Goal: Task Accomplishment & Management: Use online tool/utility

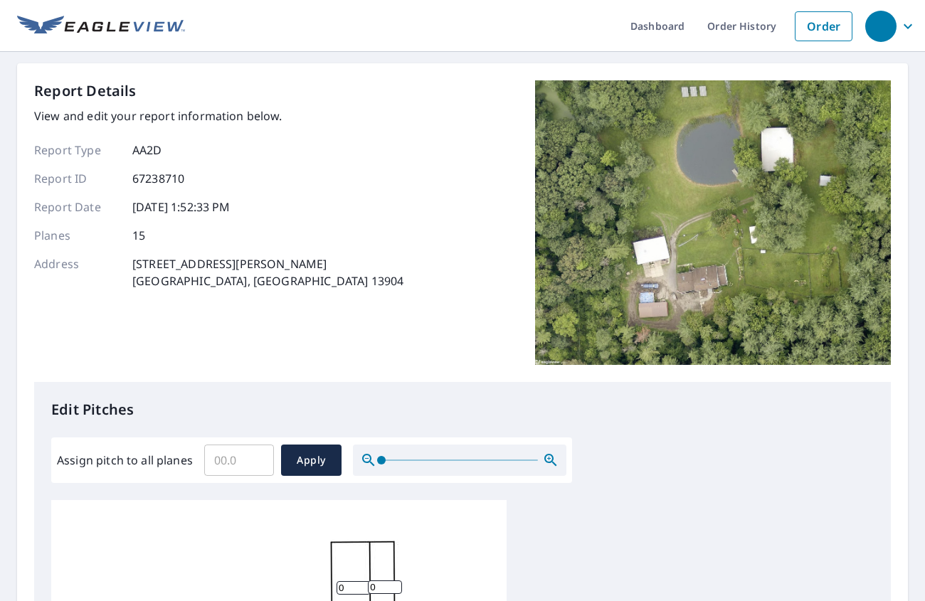
click at [247, 456] on input "Assign pitch to all planes" at bounding box center [239, 461] width 70 height 40
type input "6"
click at [305, 463] on span "Apply" at bounding box center [311, 461] width 38 height 18
type input "6"
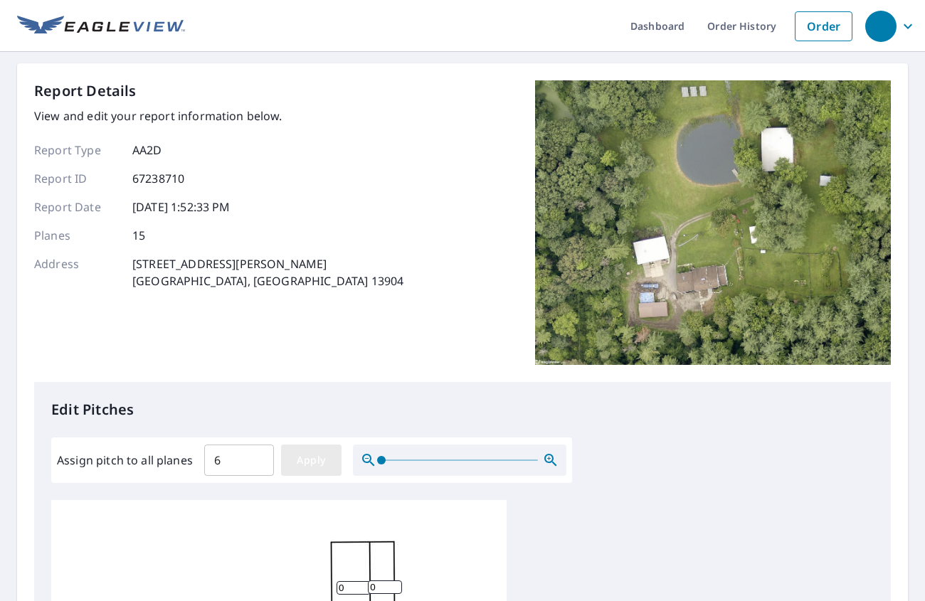
type input "6"
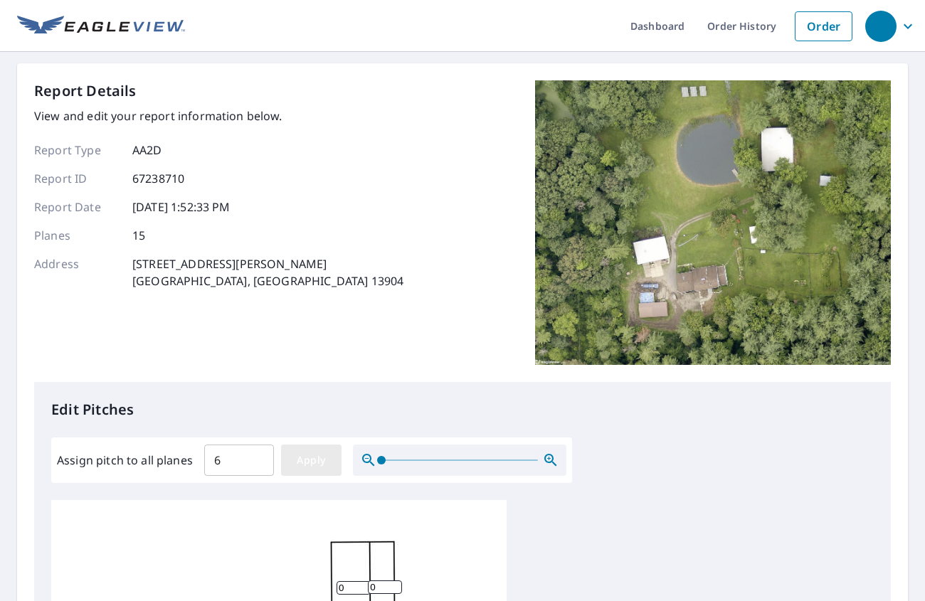
type input "6"
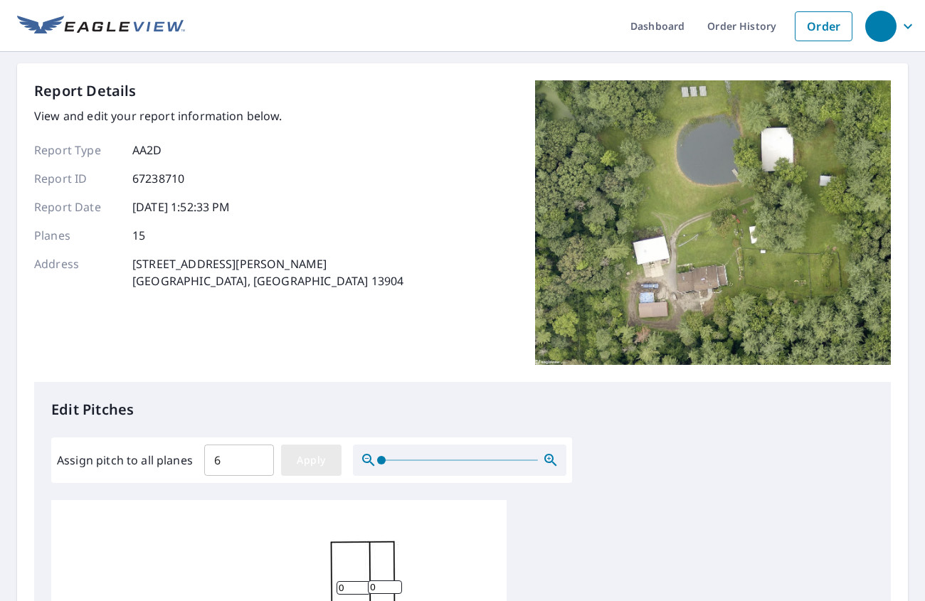
type input "6"
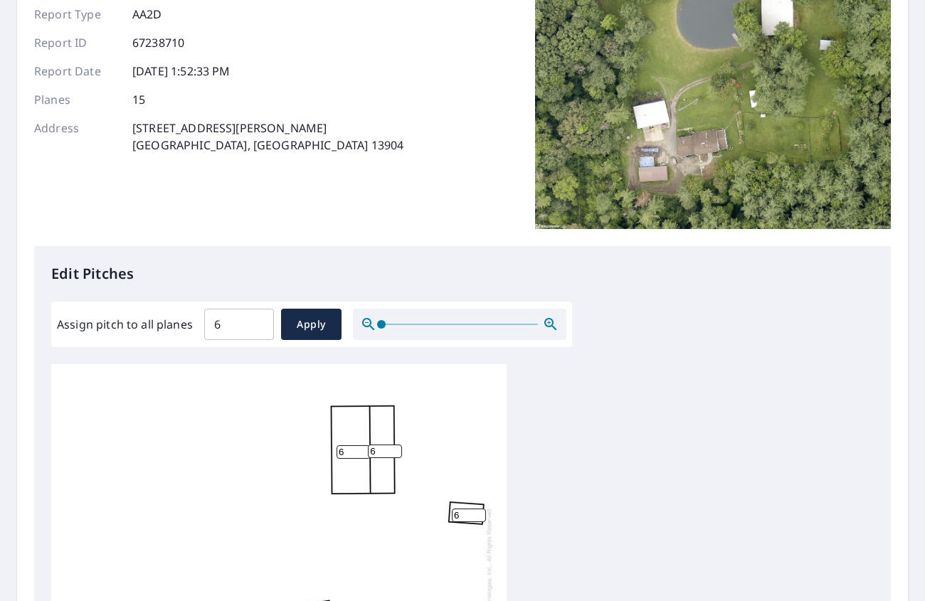
scroll to position [356, 0]
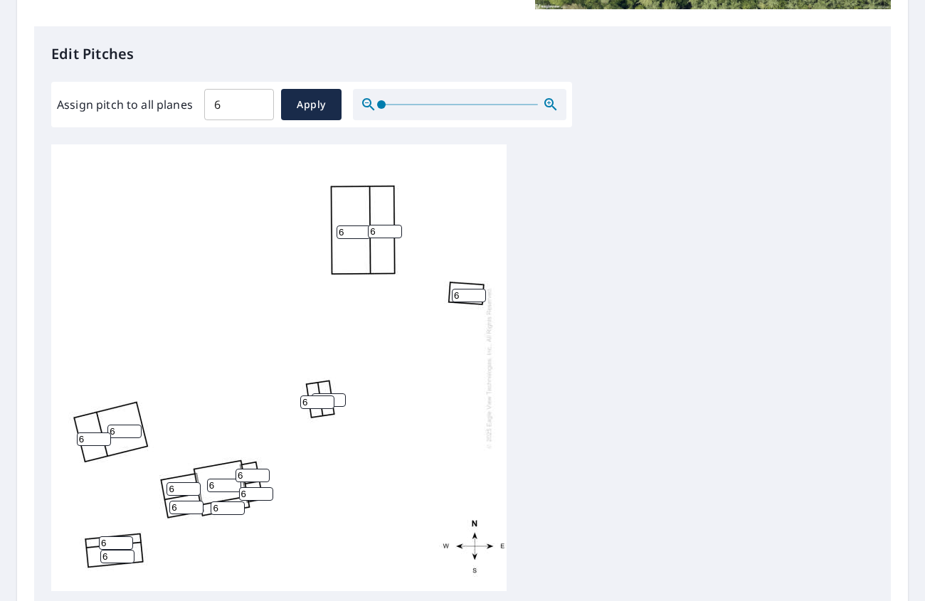
click at [94, 442] on input "6" at bounding box center [94, 440] width 34 height 14
drag, startPoint x: 96, startPoint y: 436, endPoint x: 105, endPoint y: 428, distance: 12.1
click at [99, 428] on div "6 6 6 6 6 6 6 6 6 6 6 6 6 6 6" at bounding box center [278, 367] width 455 height 447
click at [115, 428] on input "6" at bounding box center [124, 432] width 34 height 14
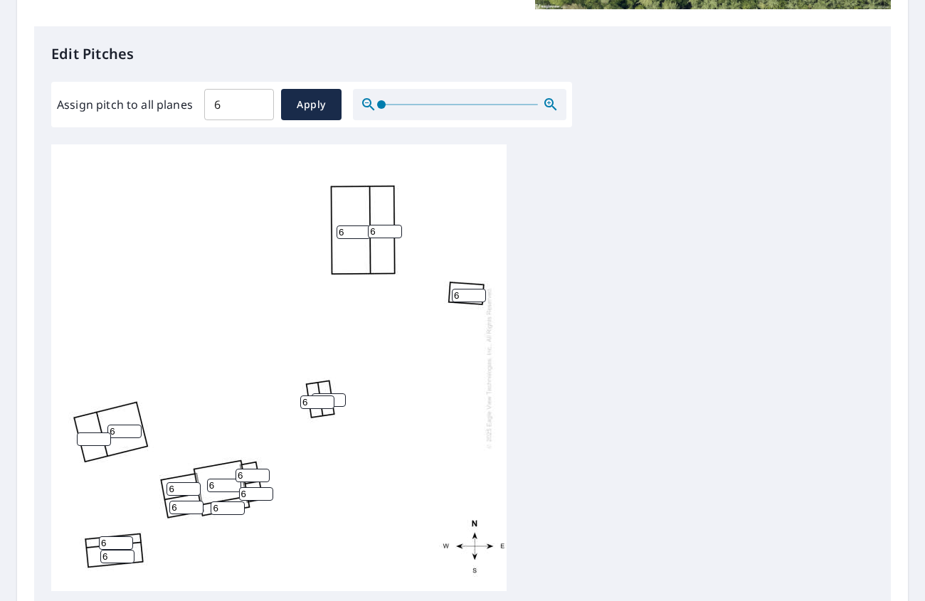
click at [115, 428] on input "6" at bounding box center [124, 432] width 34 height 14
click at [122, 539] on input "7" at bounding box center [116, 544] width 34 height 14
type input "8"
click at [121, 539] on input "8" at bounding box center [116, 544] width 34 height 14
click at [120, 554] on input "6" at bounding box center [117, 557] width 34 height 14
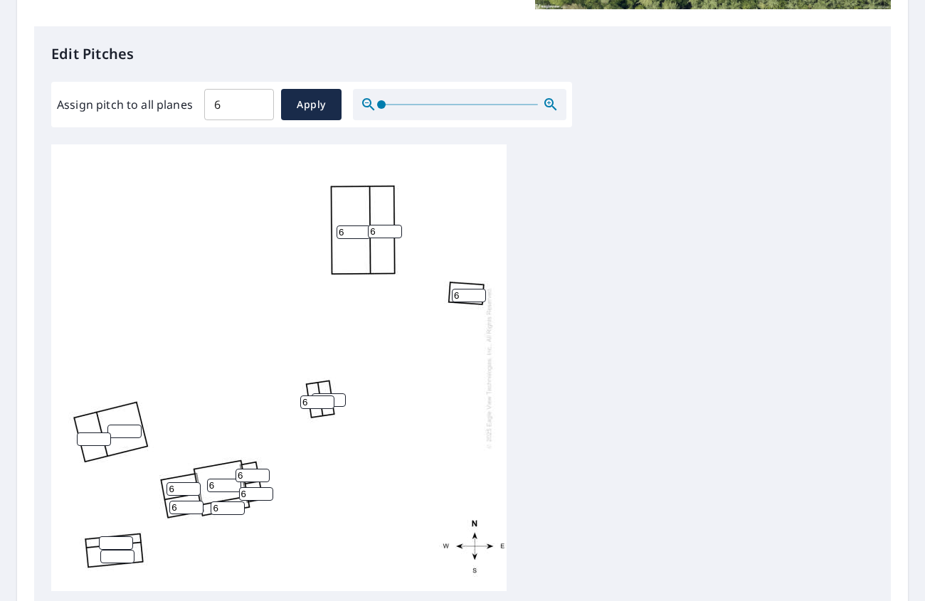
click at [185, 487] on input "6" at bounding box center [184, 489] width 34 height 14
click at [316, 396] on input "6" at bounding box center [317, 403] width 34 height 14
click at [467, 290] on input "6" at bounding box center [469, 296] width 34 height 14
click at [376, 225] on input "6" at bounding box center [385, 232] width 34 height 14
drag, startPoint x: 352, startPoint y: 232, endPoint x: 348, endPoint y: 253, distance: 21.8
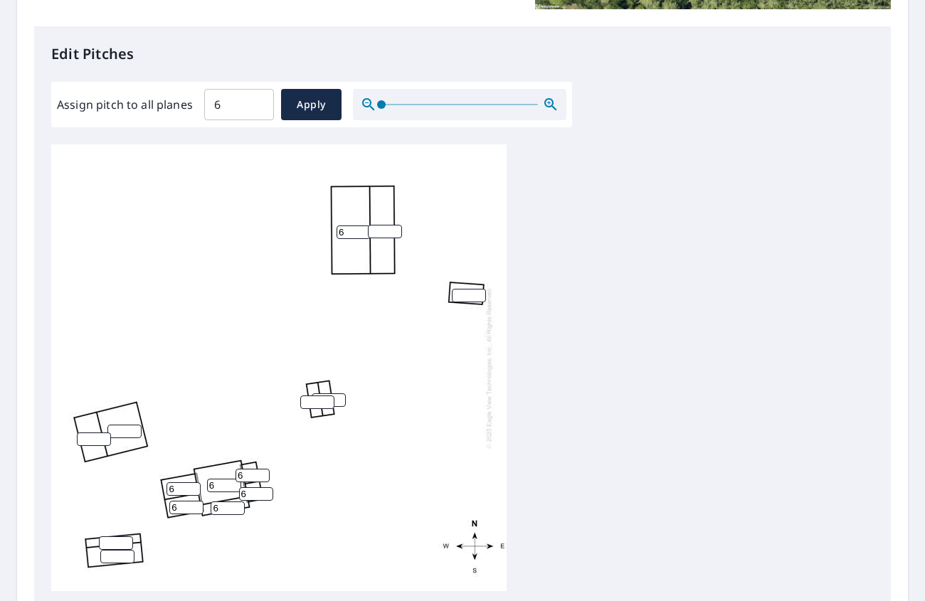
click at [352, 233] on input "6" at bounding box center [354, 233] width 34 height 14
type input "7"
click at [341, 399] on input "7" at bounding box center [329, 401] width 34 height 14
click at [441, 515] on div "6 6 6 6 6 6" at bounding box center [278, 367] width 455 height 447
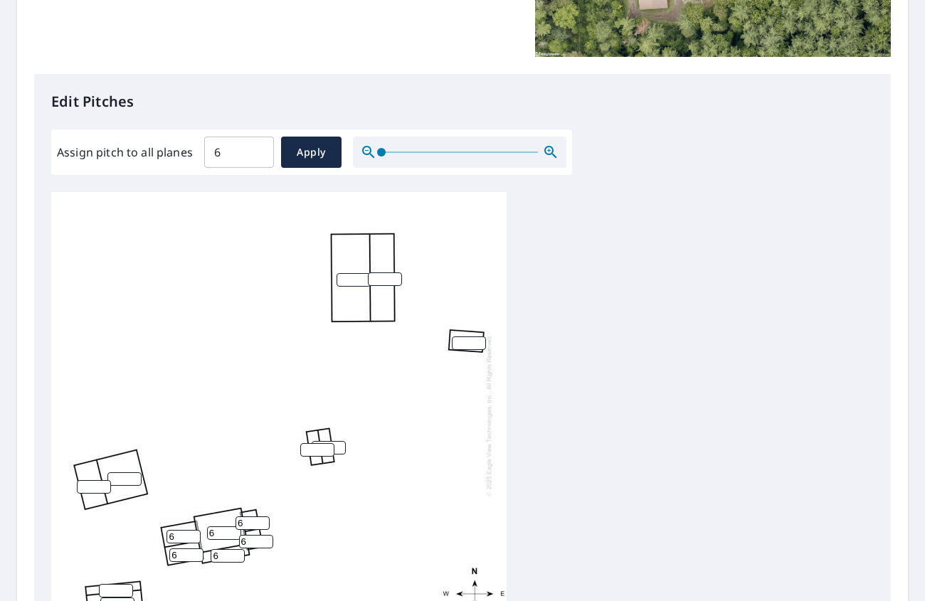
scroll to position [285, 0]
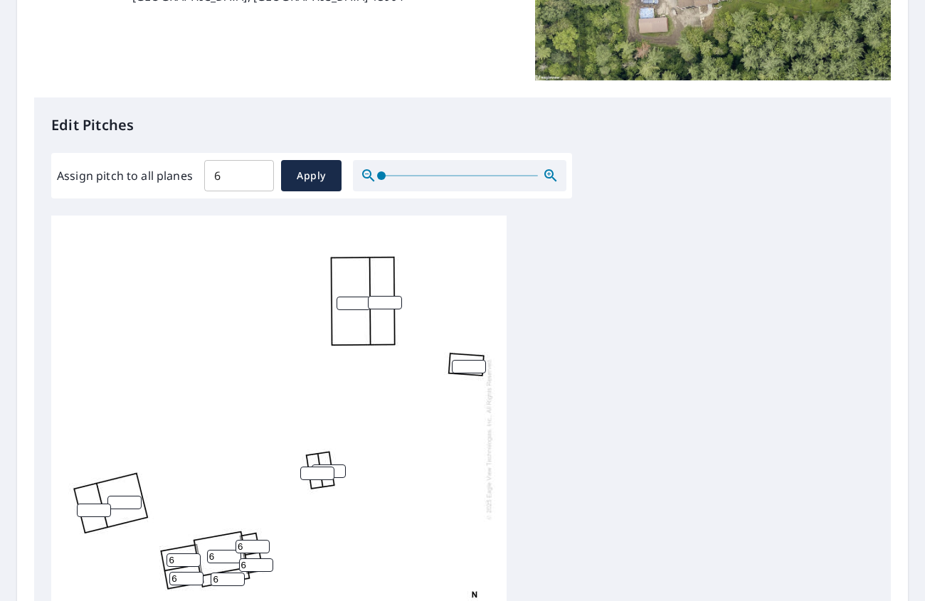
click at [547, 168] on icon "button" at bounding box center [550, 175] width 17 height 17
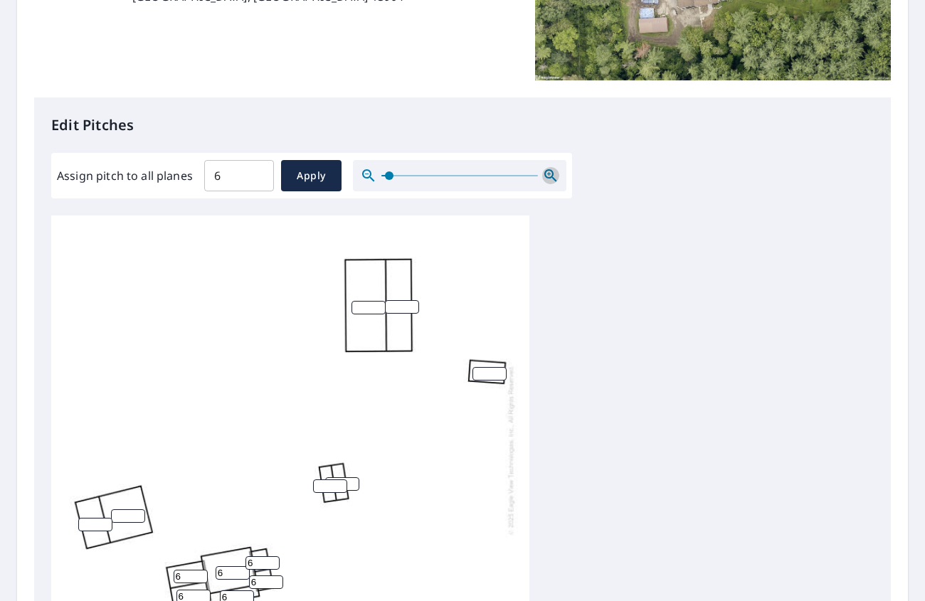
click at [547, 168] on icon "button" at bounding box center [550, 175] width 17 height 17
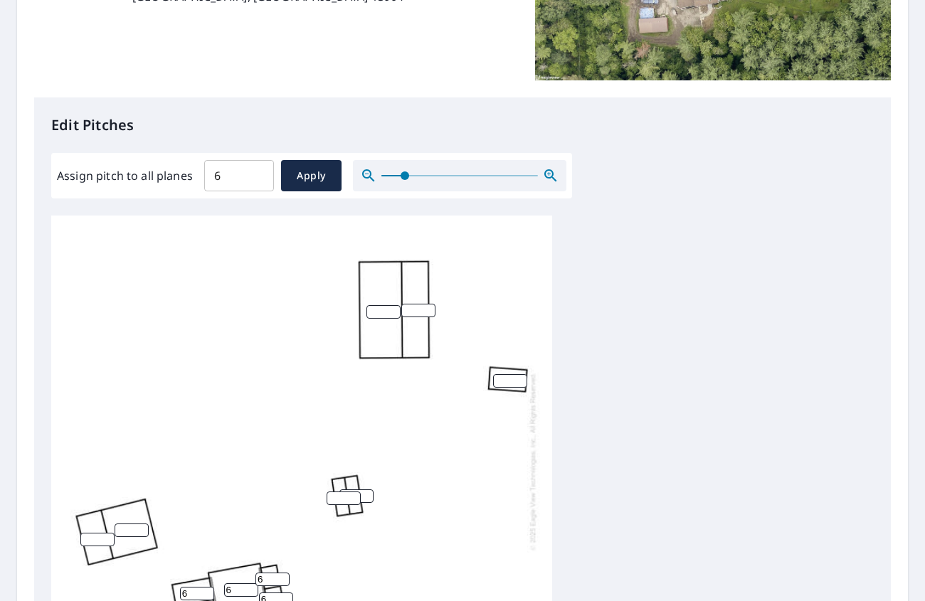
click at [547, 168] on icon "button" at bounding box center [550, 175] width 17 height 17
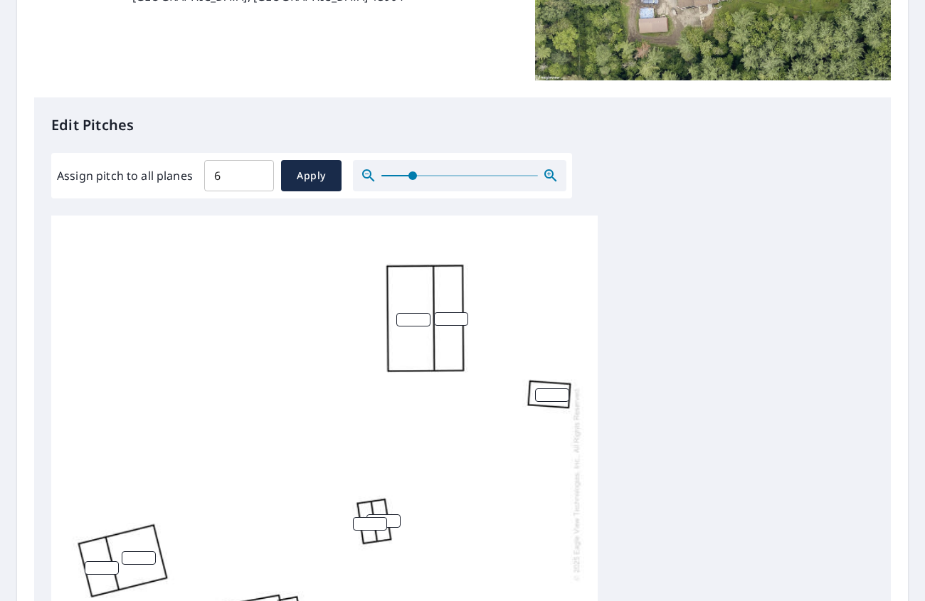
click at [547, 168] on icon "button" at bounding box center [550, 175] width 17 height 17
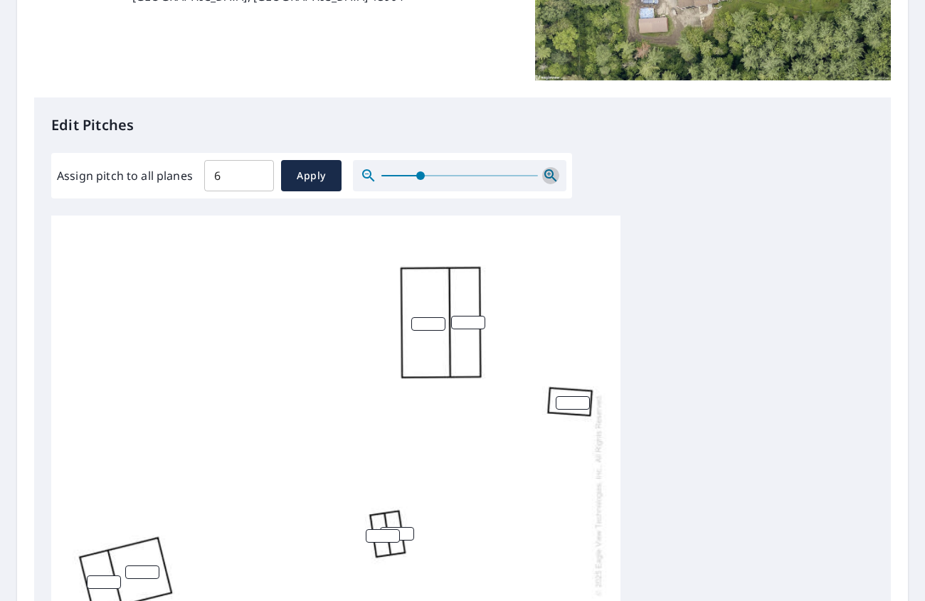
click at [547, 168] on icon "button" at bounding box center [550, 175] width 17 height 17
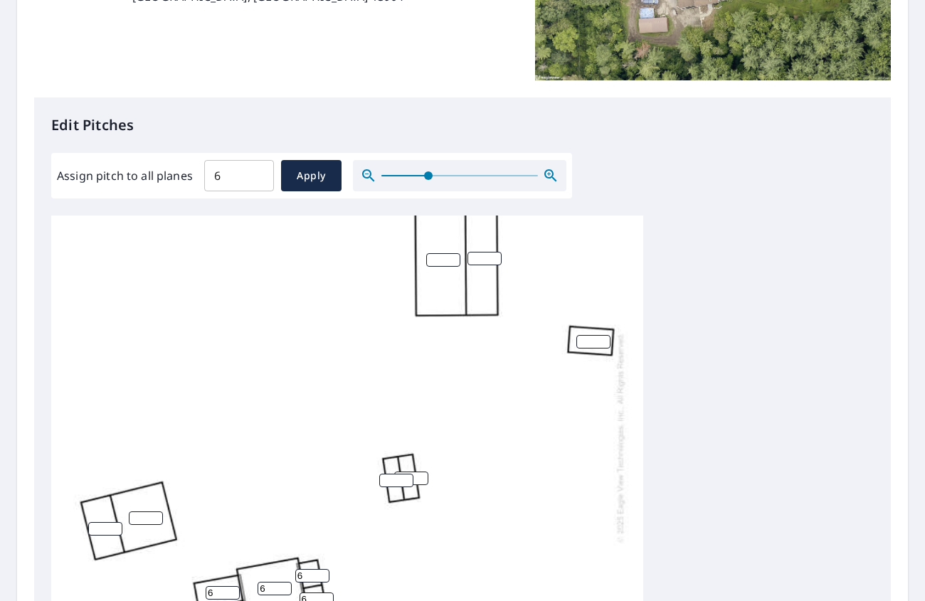
scroll to position [148, 0]
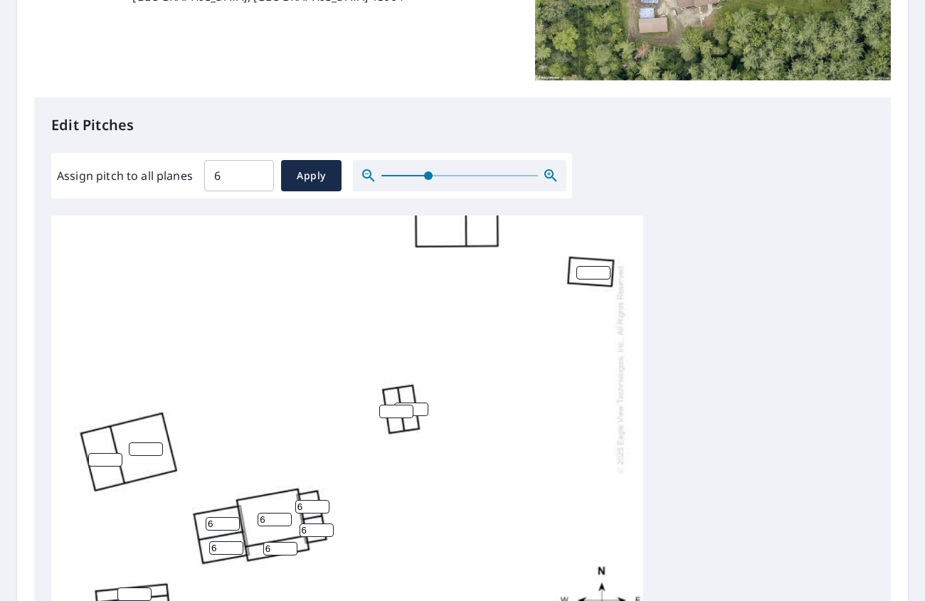
click at [413, 405] on input "number" at bounding box center [396, 412] width 34 height 14
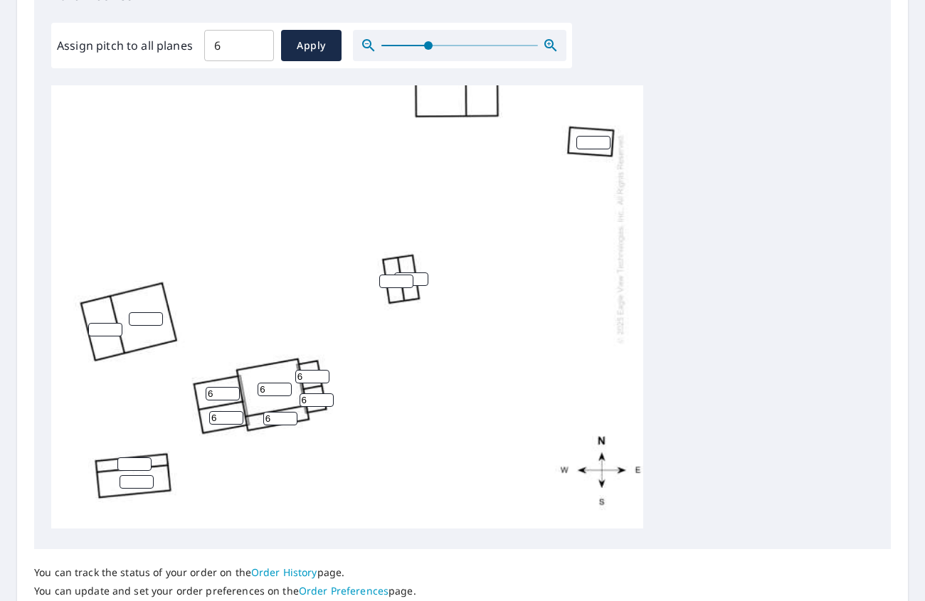
scroll to position [524, 0]
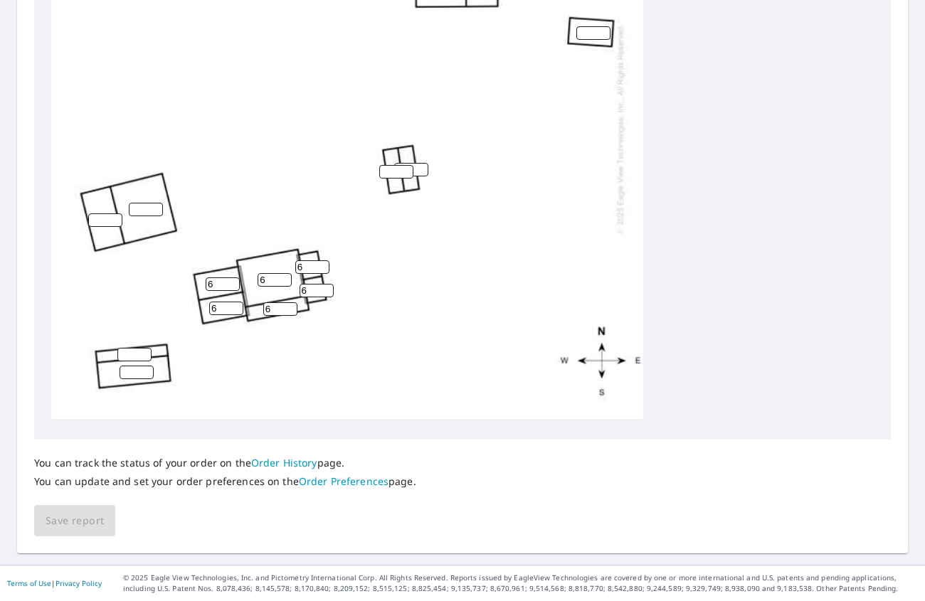
click at [674, 492] on div "You can track the status of your order on the Order History page. You can updat…" at bounding box center [462, 488] width 857 height 97
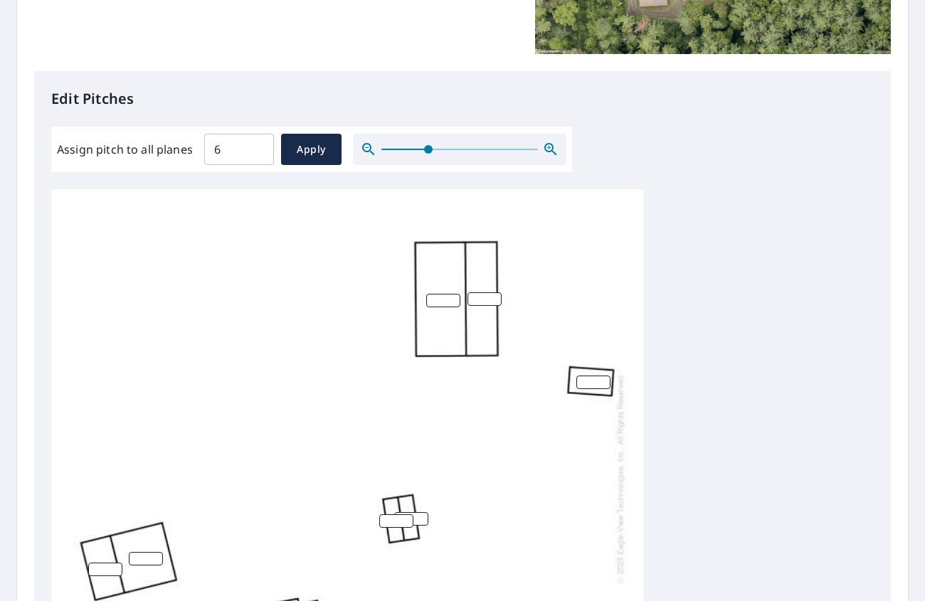
scroll to position [0, 0]
click at [507, 98] on p "Edit Pitches" at bounding box center [462, 98] width 823 height 21
